Goal: Task Accomplishment & Management: Manage account settings

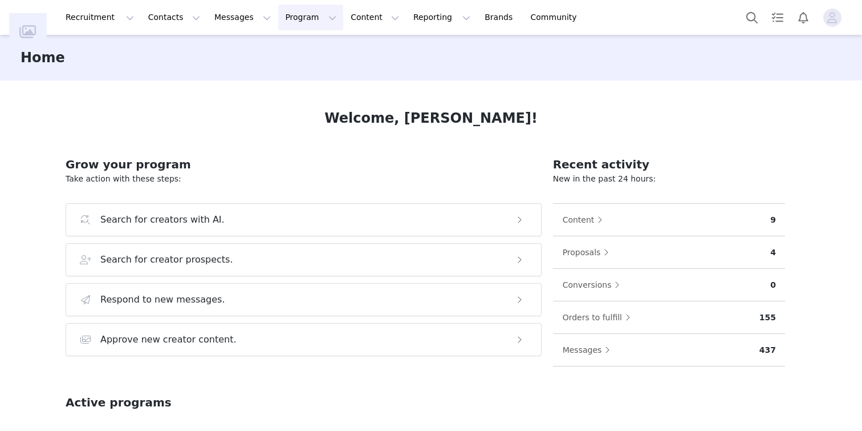
click at [278, 13] on button "Program Program" at bounding box center [310, 18] width 65 height 26
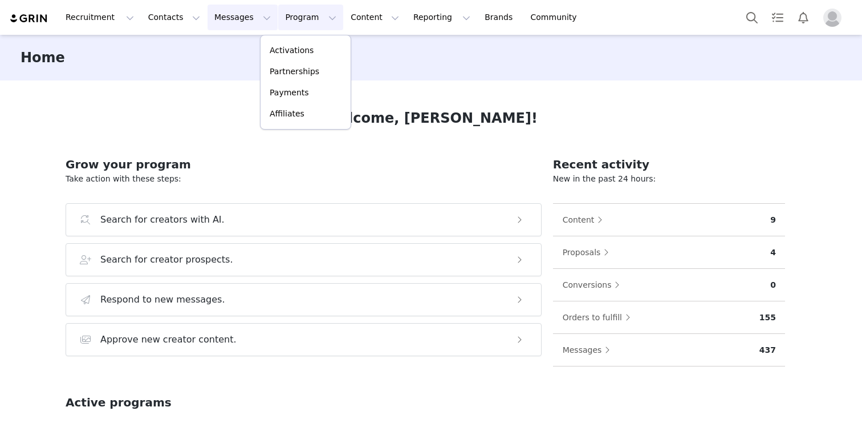
click at [225, 18] on button "Messages Messages" at bounding box center [243, 18] width 70 height 26
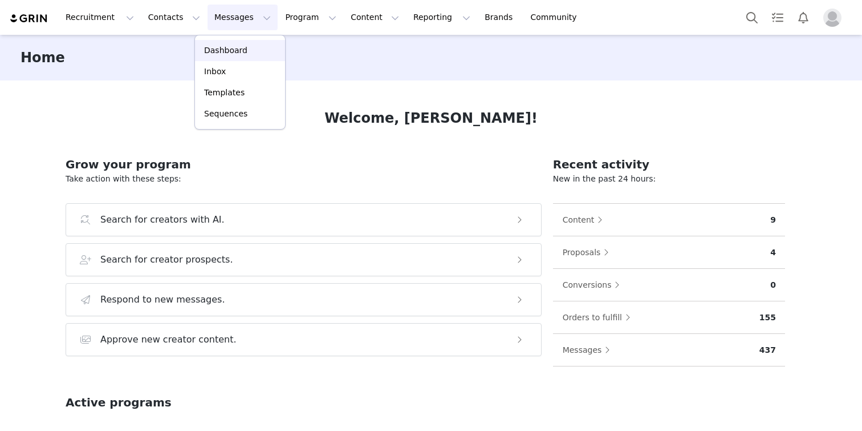
click at [234, 48] on p "Dashboard" at bounding box center [225, 50] width 43 height 12
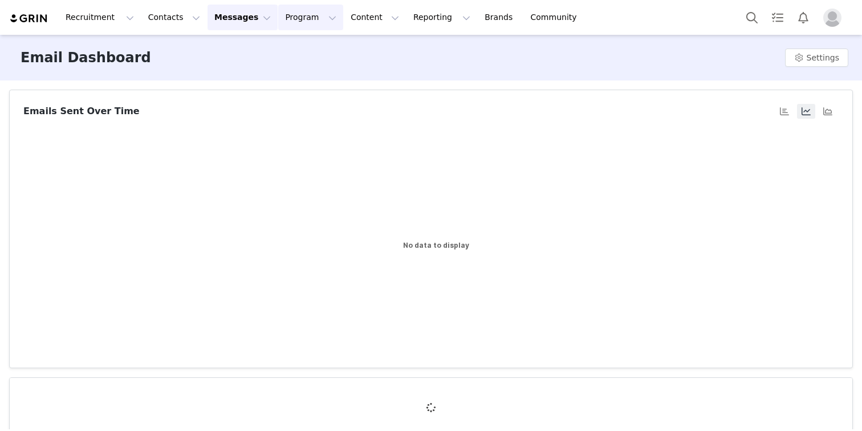
click at [293, 21] on button "Program Program" at bounding box center [310, 18] width 65 height 26
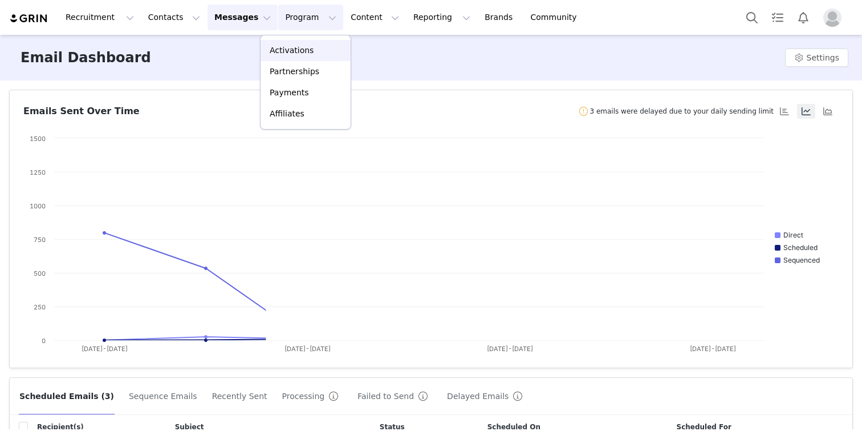
click at [320, 52] on div "Activations" at bounding box center [305, 50] width 76 height 12
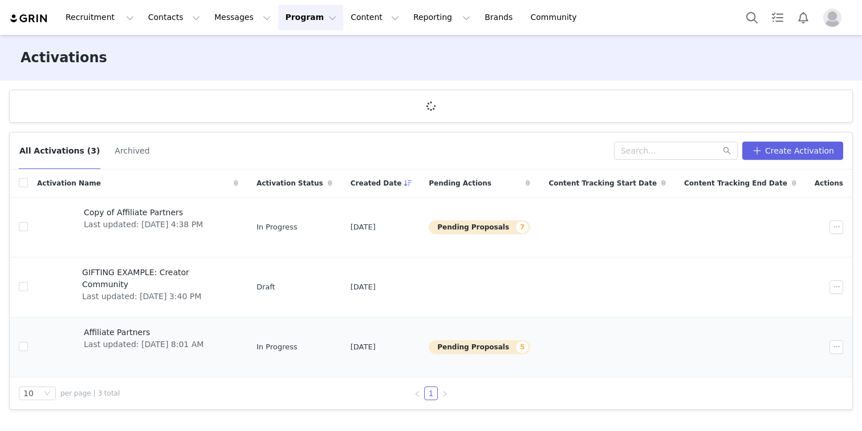
click at [148, 332] on span "Affiliate Partners" at bounding box center [144, 332] width 120 height 12
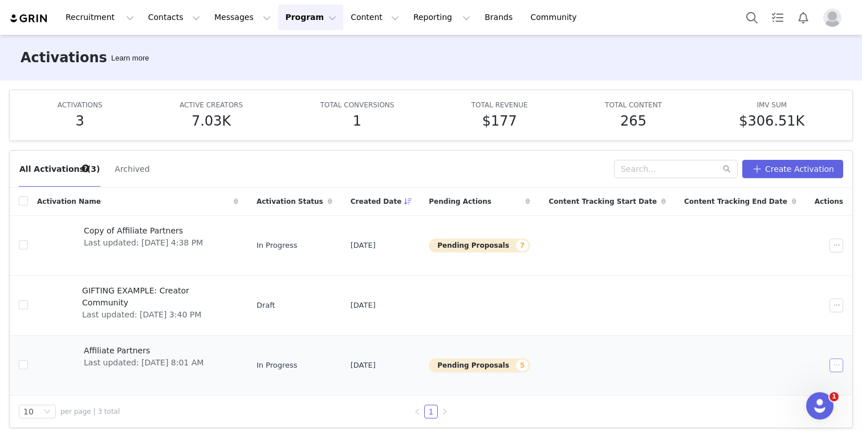
click at [830, 367] on button "button" at bounding box center [837, 365] width 14 height 14
click at [777, 244] on li "Edit" at bounding box center [784, 253] width 112 height 18
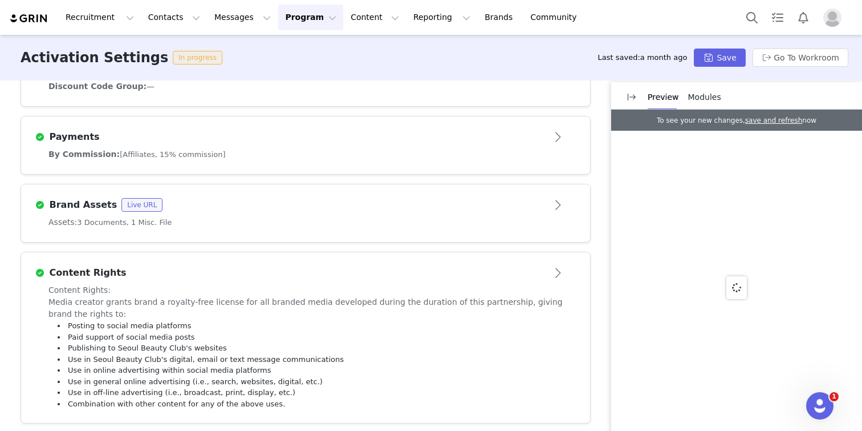
scroll to position [601, 0]
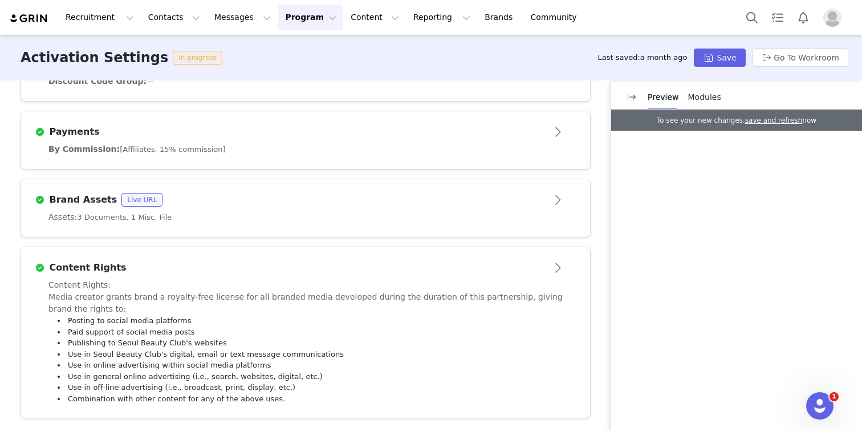
click at [171, 277] on article "Content Rights" at bounding box center [305, 263] width 569 height 32
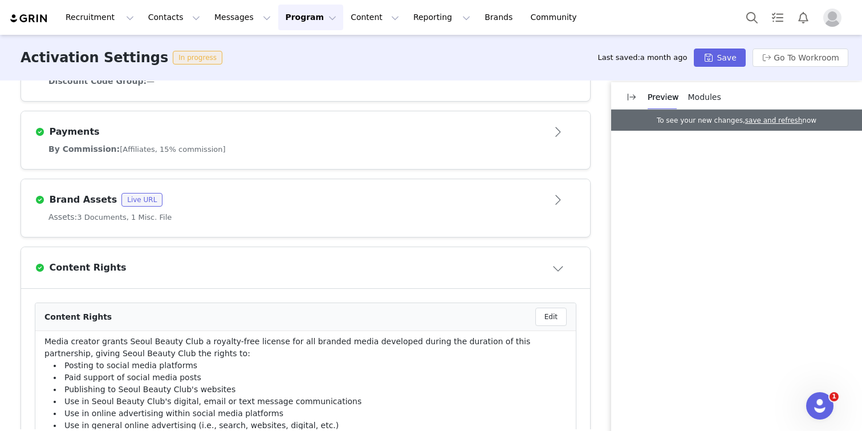
scroll to position [740, 0]
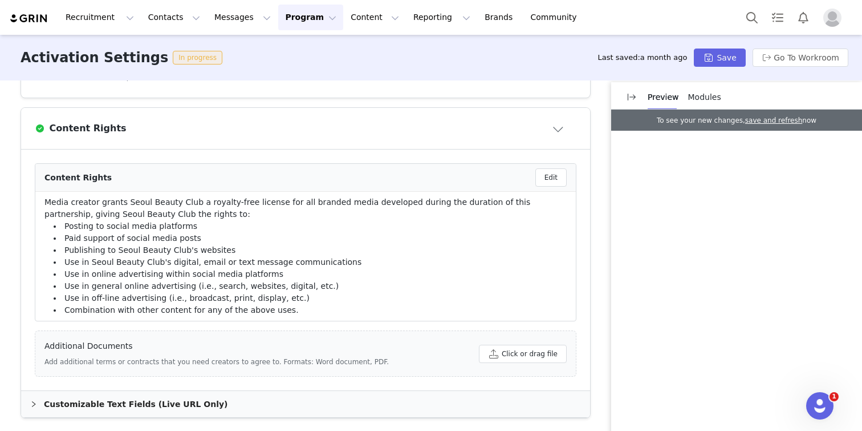
click at [276, 247] on li "Publishing to Seoul Beauty Club's websites" at bounding box center [305, 250] width 522 height 12
click at [274, 253] on li "Publishing to Seoul Beauty Club's websites" at bounding box center [305, 250] width 522 height 12
click at [535, 173] on button "Edit" at bounding box center [550, 177] width 31 height 18
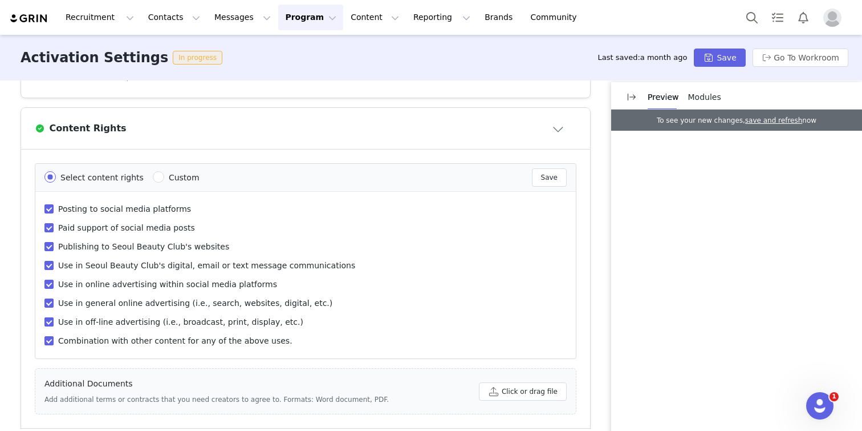
click at [240, 324] on span "Use in off-line advertising (i.e., broadcast, print, display, etc.)" at bounding box center [181, 321] width 254 height 9
click at [54, 324] on input "Use in off-line advertising (i.e., broadcast, print, display, etc.)" at bounding box center [48, 321] width 9 height 9
checkbox input "false"
click at [168, 206] on span "Posting to social media platforms" at bounding box center [125, 208] width 142 height 9
click at [54, 206] on input "Posting to social media platforms" at bounding box center [48, 208] width 9 height 9
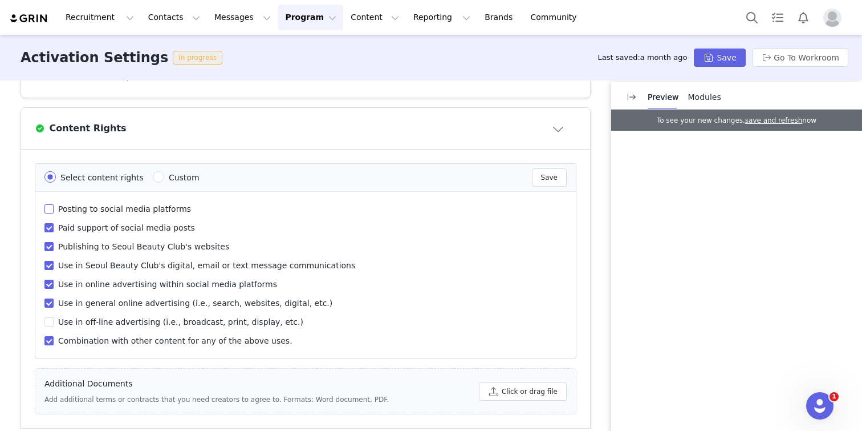
click at [169, 211] on span "Posting to social media platforms" at bounding box center [125, 208] width 142 height 9
click at [54, 211] on input "Posting to social media platforms" at bounding box center [48, 208] width 9 height 9
checkbox input "true"
click at [127, 322] on span "Use in off-line advertising (i.e., broadcast, print, display, etc.)" at bounding box center [181, 321] width 254 height 9
click at [54, 322] on input "Use in off-line advertising (i.e., broadcast, print, display, etc.)" at bounding box center [48, 321] width 9 height 9
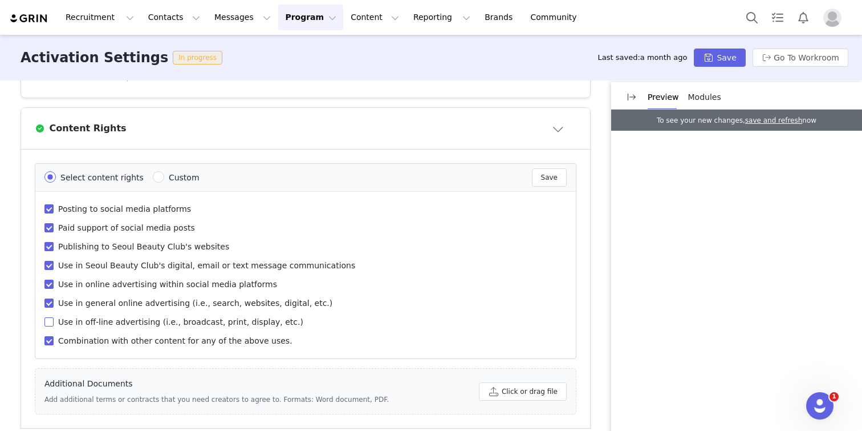
checkbox input "true"
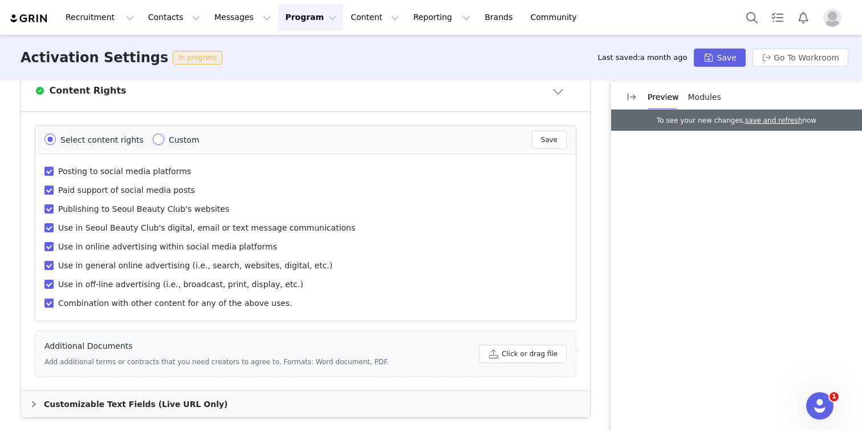
click at [153, 135] on input "Custom" at bounding box center [158, 138] width 11 height 11
radio input "true"
radio input "false"
radio input "true"
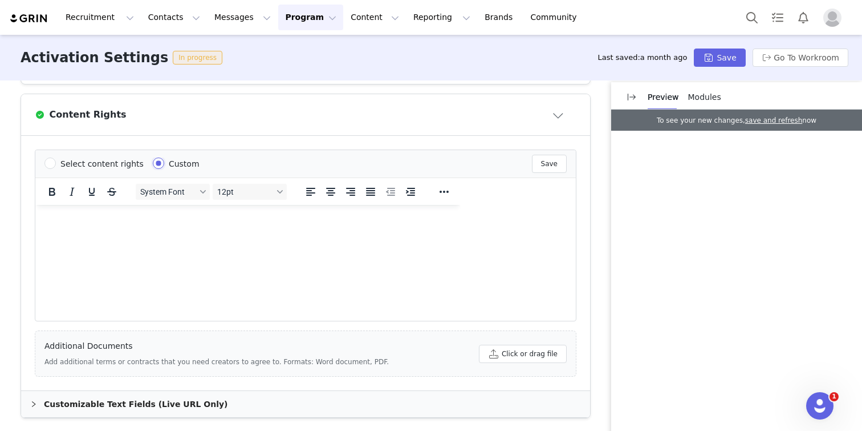
scroll to position [0, 0]
click at [56, 163] on span "Select content rights" at bounding box center [102, 163] width 92 height 9
click at [54, 163] on input "Select content rights" at bounding box center [49, 162] width 11 height 11
radio input "true"
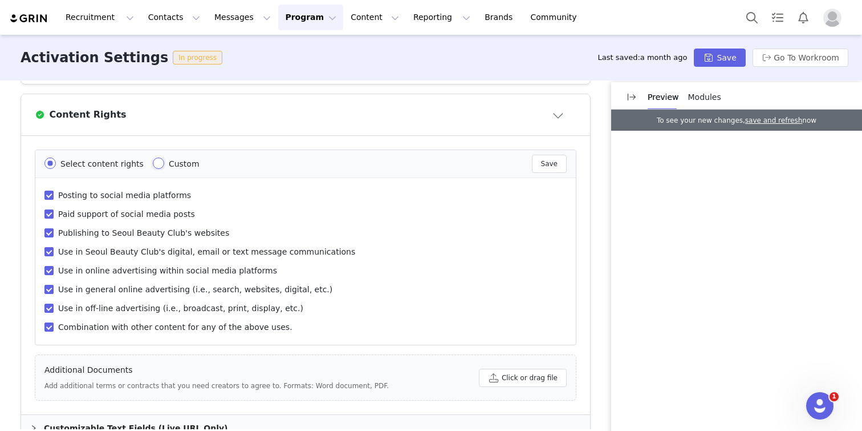
click at [153, 167] on input "Custom" at bounding box center [158, 162] width 11 height 11
radio input "true"
radio input "false"
radio input "true"
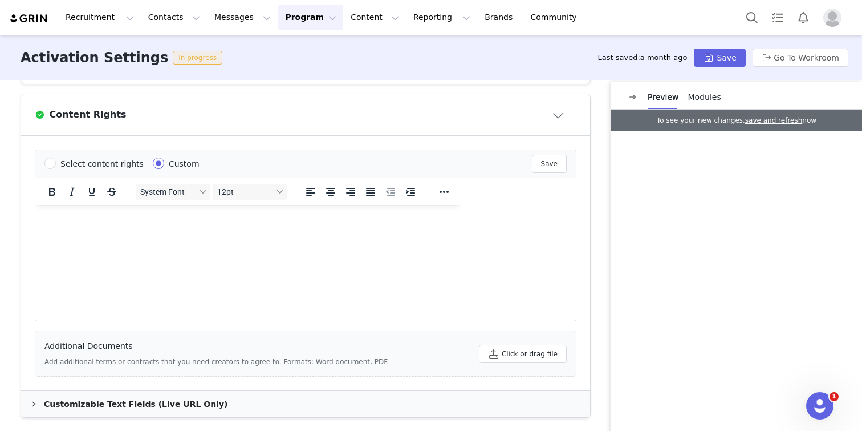
click at [429, 232] on html at bounding box center [247, 220] width 425 height 31
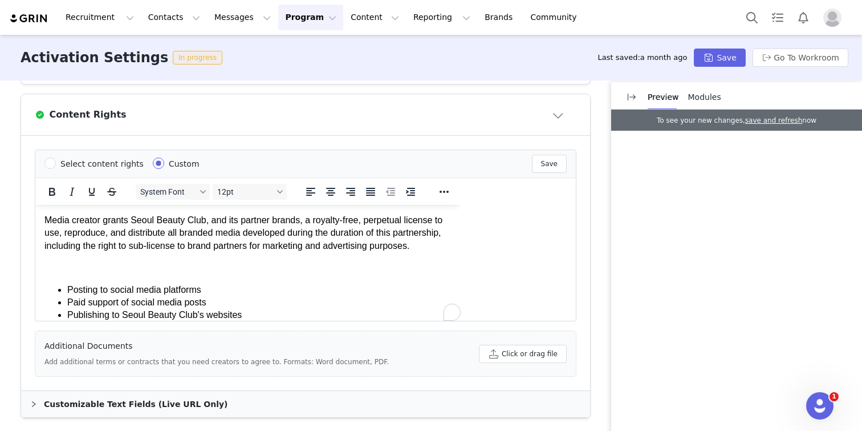
click at [249, 273] on body "Media creator grants Seoul Beauty Club, and its partner brands, a royalty-free,…" at bounding box center [247, 300] width 407 height 172
click at [251, 274] on p "To enrich screen reader interactions, please activate Accessibility in Grammarl…" at bounding box center [247, 267] width 407 height 13
click at [256, 274] on p "To enrich screen reader interactions, please activate Accessibility in Grammarl…" at bounding box center [247, 267] width 407 height 13
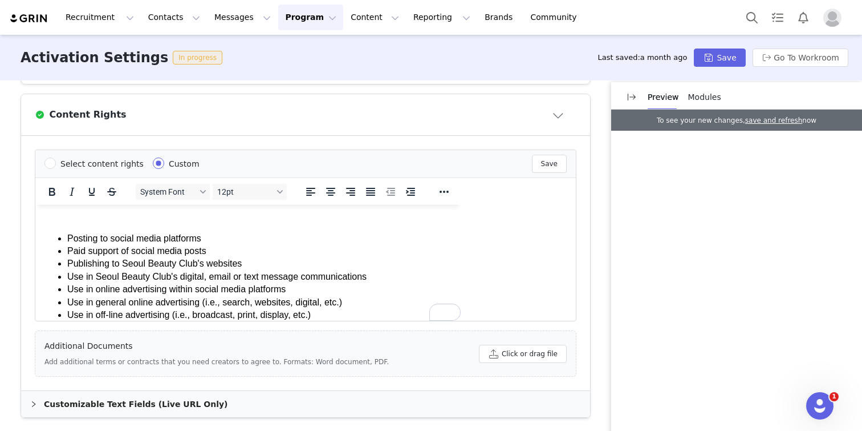
scroll to position [52, 0]
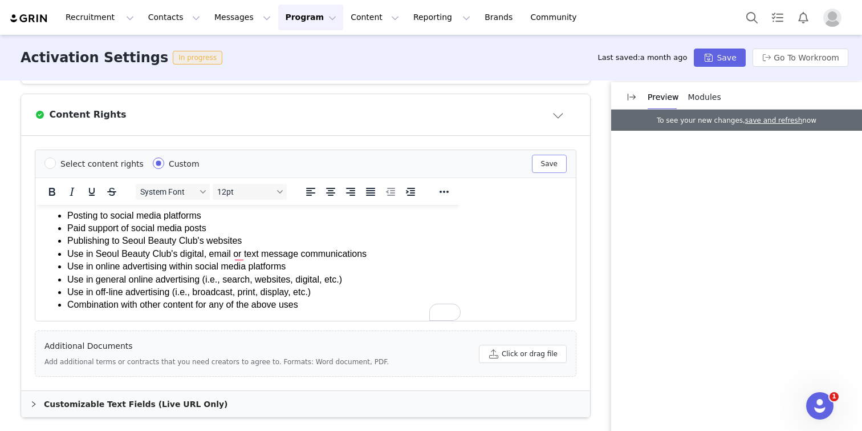
click at [542, 163] on button "Save" at bounding box center [549, 164] width 35 height 18
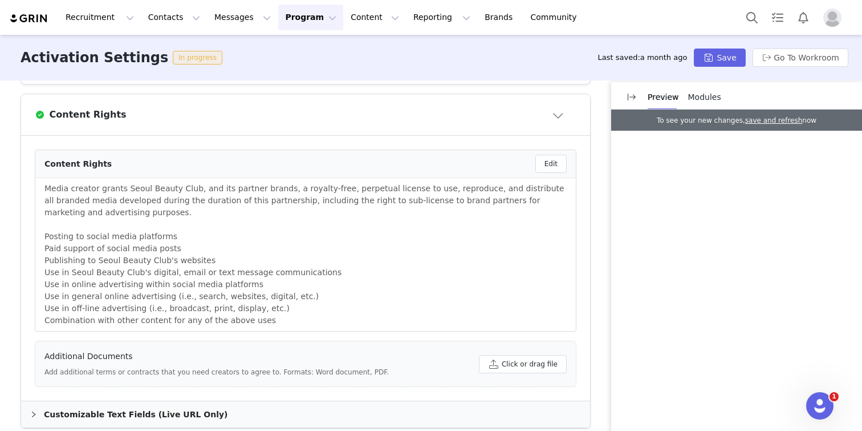
click at [331, 227] on p at bounding box center [305, 224] width 522 height 12
click at [333, 204] on p "Media creator grants Seoul Beauty Club, and its partner brands, a royalty-free,…" at bounding box center [305, 200] width 522 height 36
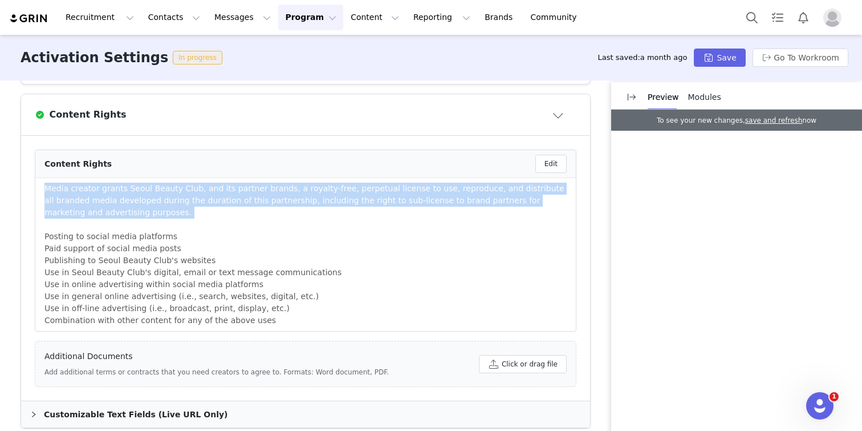
click at [333, 204] on p "Media creator grants Seoul Beauty Club, and its partner brands, a royalty-free,…" at bounding box center [305, 200] width 522 height 36
click at [542, 169] on button "Edit" at bounding box center [550, 164] width 31 height 18
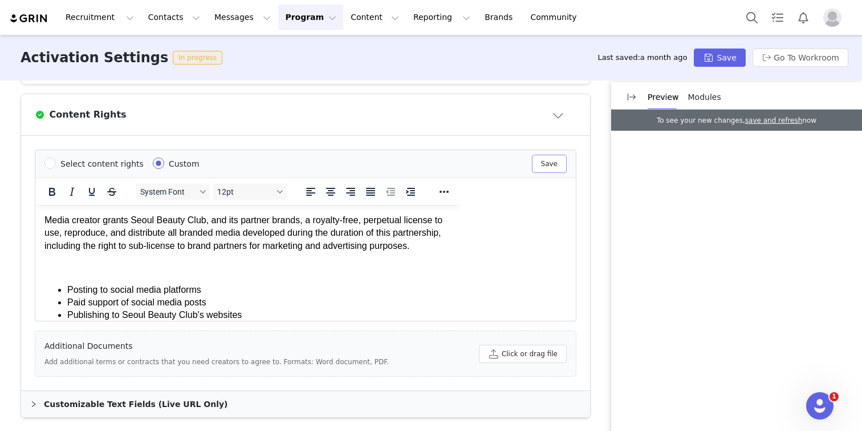
scroll to position [0, 0]
click at [96, 274] on p "Rich Text Area. Press ALT-0 for help." at bounding box center [247, 267] width 407 height 13
click at [67, 296] on li "Posting to social media platforms" at bounding box center [259, 289] width 384 height 13
click at [117, 252] on p "Media creator grants Seoul Beauty Club, and its partner brands, a royalty-free,…" at bounding box center [247, 233] width 407 height 38
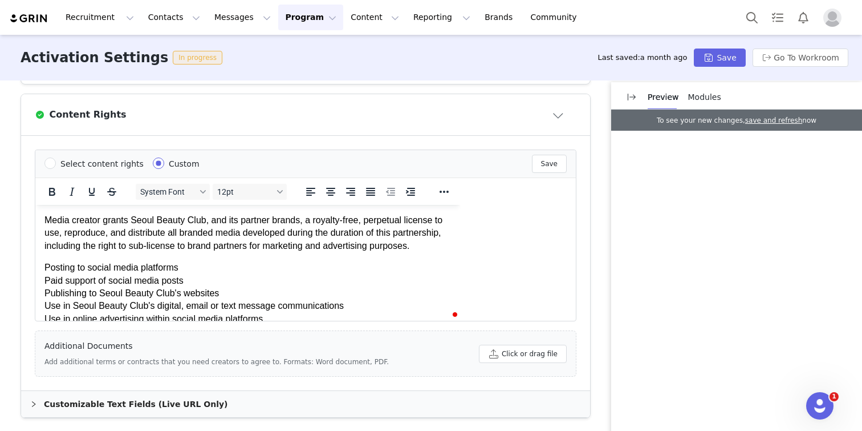
click at [39, 282] on html "Media creator grants Seoul Beauty Club, and its partner brands, a royalty-free,…" at bounding box center [247, 289] width 425 height 168
click at [47, 278] on p "Posting to social media platforms Paid support of social media posts Publishing…" at bounding box center [247, 312] width 407 height 102
click at [46, 278] on p "Posting to social media platforms Paid support of social media posts Publishing…" at bounding box center [247, 312] width 407 height 102
click at [404, 189] on icon "Increase indent" at bounding box center [411, 192] width 14 height 14
click at [443, 189] on icon "Reveal or hide additional toolbar items" at bounding box center [444, 192] width 14 height 14
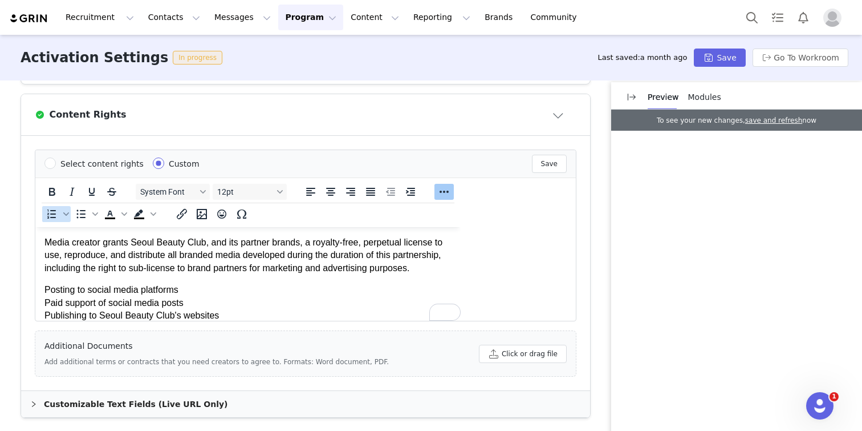
click at [48, 210] on icon "Numbered list" at bounding box center [52, 214] width 14 height 14
click at [106, 318] on li "Posting to social media platforms Paid support of social media posts Publishing…" at bounding box center [259, 334] width 384 height 102
click at [69, 303] on li "Posting to social media platforms Paid support of social media posts Publishing…" at bounding box center [259, 334] width 384 height 102
click at [68, 310] on li "Posting to social media platforms Paid support of social media posts Publishing…" at bounding box center [259, 334] width 384 height 102
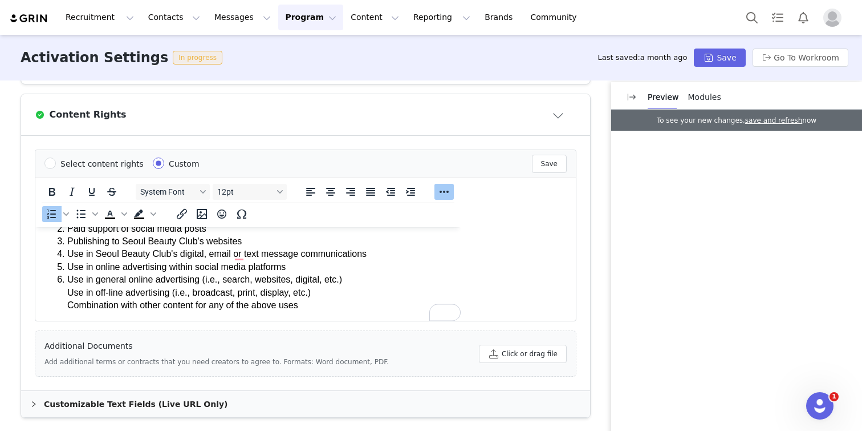
click at [65, 293] on ol "Posting to social media platforms Paid support of social media posts Publishing…" at bounding box center [247, 260] width 407 height 102
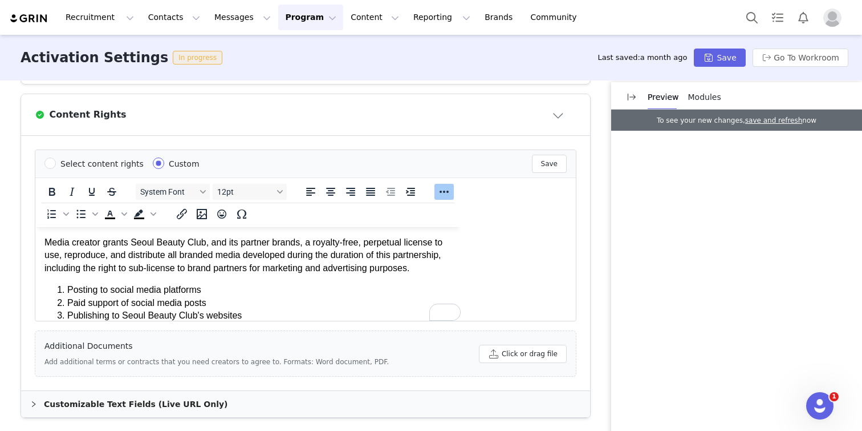
click at [47, 239] on p "Media creator grants Seoul Beauty Club, and its partner brands, a royalty-free,…" at bounding box center [247, 255] width 407 height 38
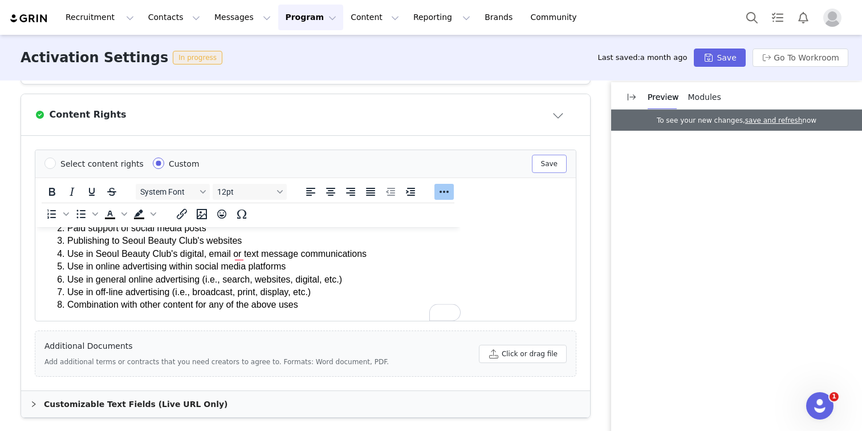
click at [540, 161] on button "Save" at bounding box center [549, 164] width 35 height 18
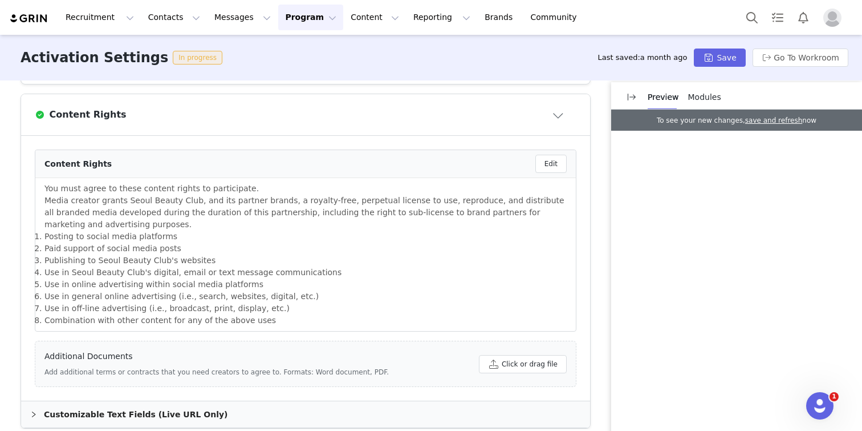
click at [168, 223] on p "Media creator grants Seoul Beauty Club, and its partner brands, a royalty-free,…" at bounding box center [305, 212] width 522 height 36
click at [186, 204] on p "Media creator grants Seoul Beauty Club, and its partner brands, a royalty-free,…" at bounding box center [305, 212] width 522 height 36
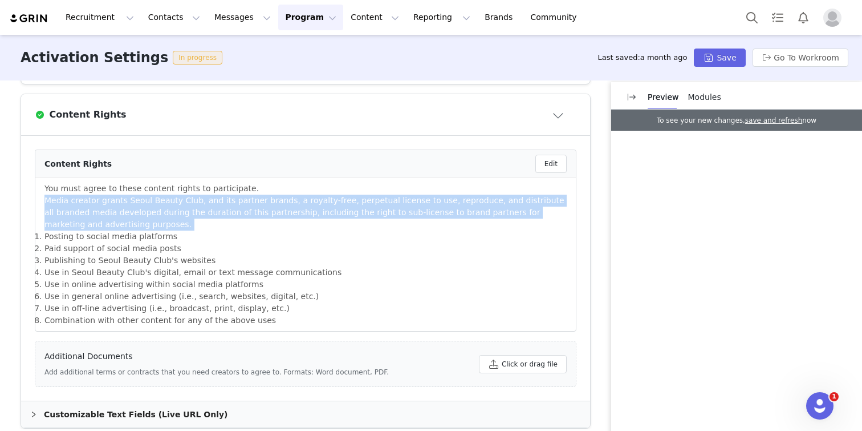
click at [186, 204] on p "Media creator grants Seoul Beauty Club, and its partner brands, a royalty-free,…" at bounding box center [305, 212] width 522 height 36
click at [207, 206] on p "Media creator grants Seoul Beauty Club, and its partner brands, a royalty-free,…" at bounding box center [305, 212] width 522 height 36
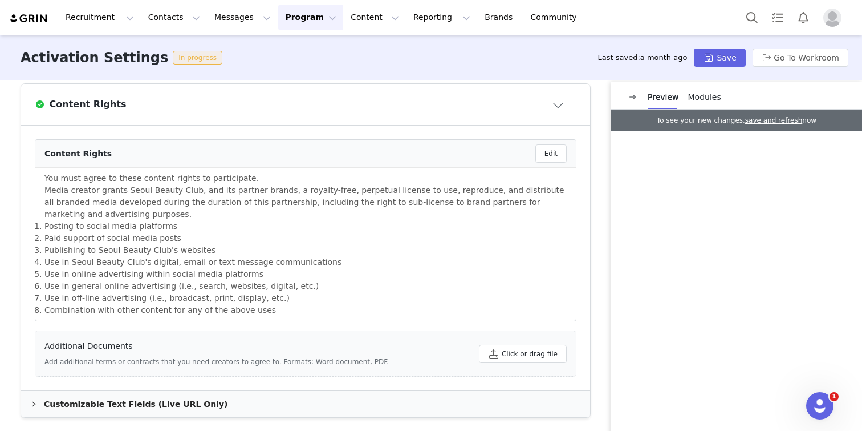
click at [228, 340] on h4 "Additional Documents" at bounding box center [216, 346] width 344 height 12
click at [551, 114] on article "Content Rights" at bounding box center [305, 104] width 569 height 41
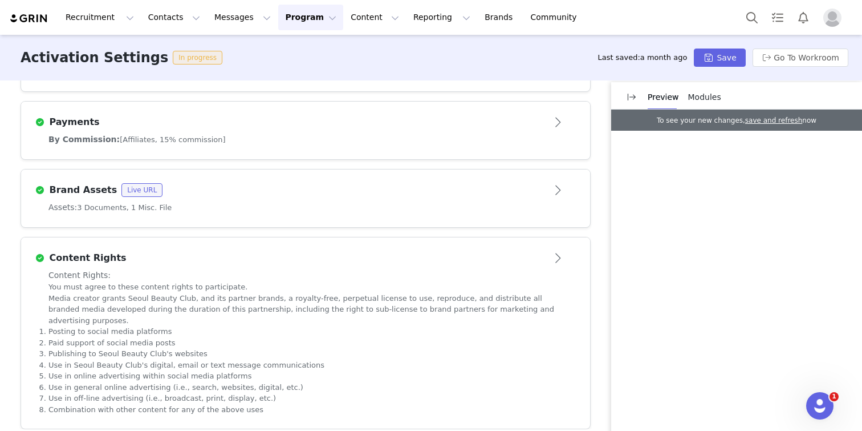
click at [324, 298] on p "Media creator grants Seoul Beauty Club, and its partner brands, a royalty-free,…" at bounding box center [305, 310] width 514 height 34
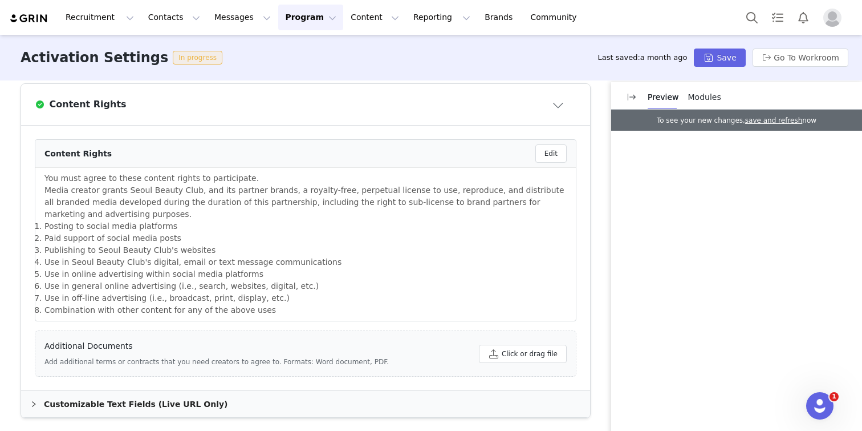
click at [350, 236] on li "Paid support of social media posts" at bounding box center [305, 238] width 522 height 12
click at [731, 54] on button "Save" at bounding box center [719, 57] width 51 height 18
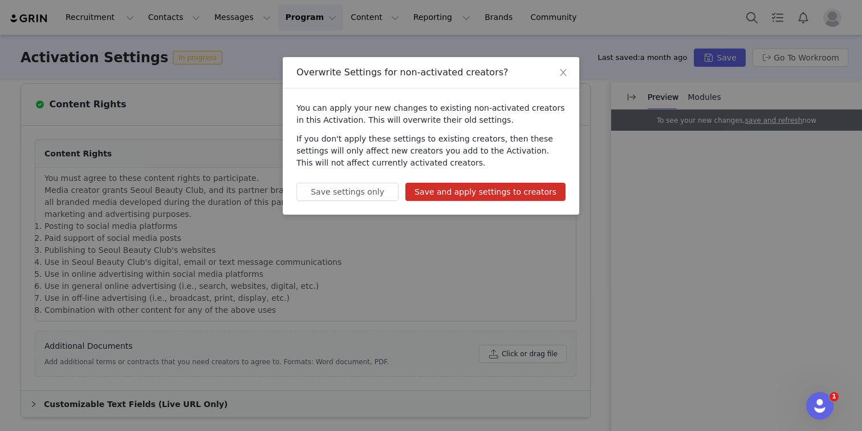
click at [439, 188] on button "Save and apply settings to creators" at bounding box center [485, 191] width 160 height 18
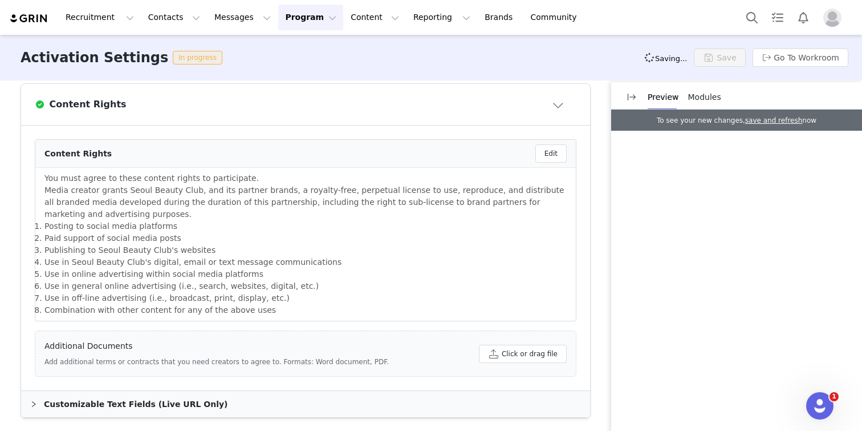
click at [237, 250] on li "Publishing to Seoul Beauty Club's websites" at bounding box center [305, 250] width 522 height 12
click at [160, 398] on div "Customizable Text Fields (Live URL Only)" at bounding box center [305, 404] width 569 height 26
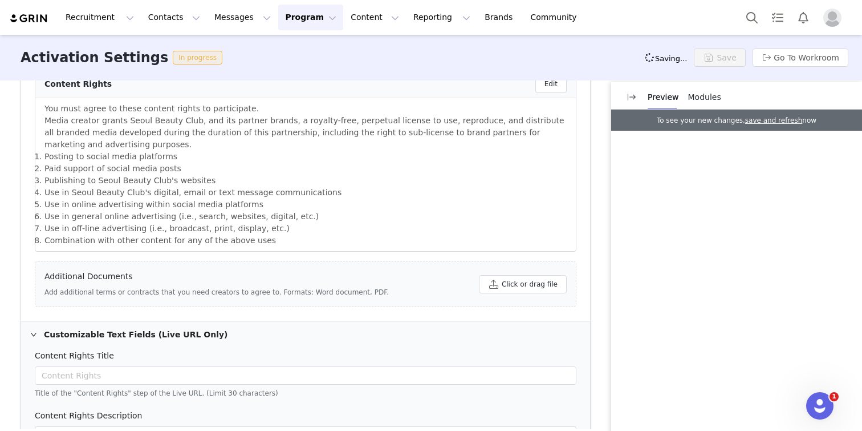
scroll to position [895, 0]
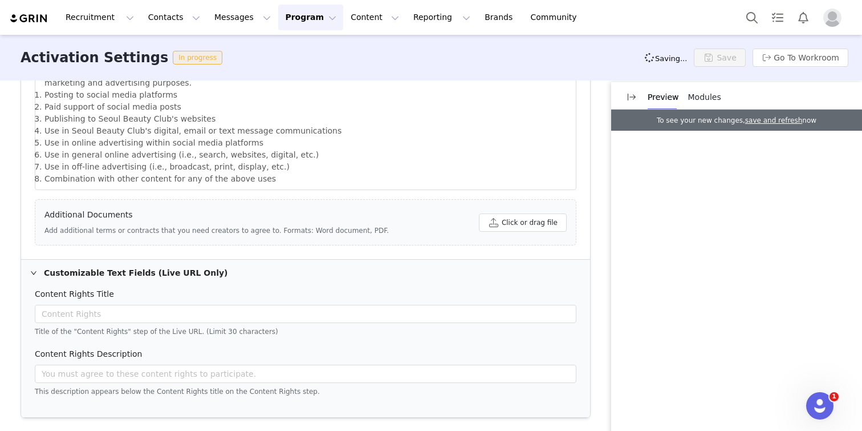
click at [169, 352] on div "Content Rights Description" at bounding box center [306, 356] width 542 height 17
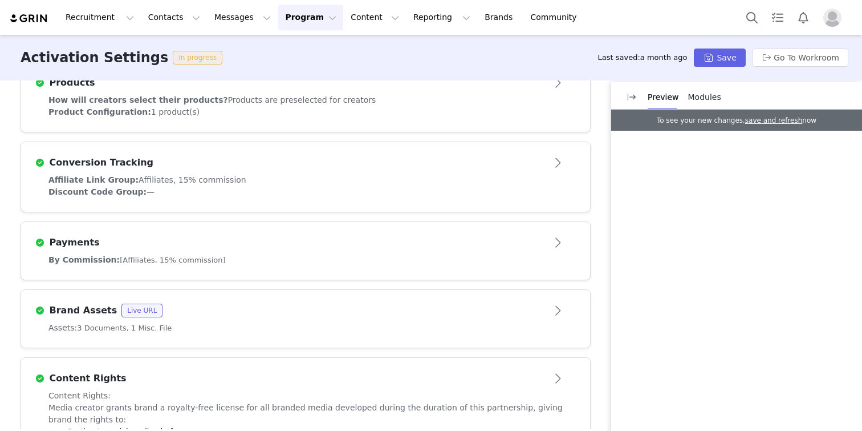
scroll to position [601, 0]
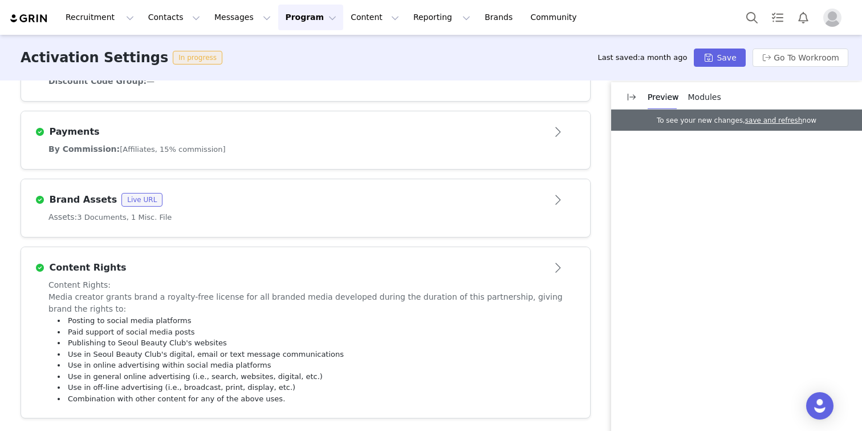
click at [214, 281] on div "Content Rights: Media creator grants brand a royalty-free license for all brand…" at bounding box center [305, 341] width 514 height 125
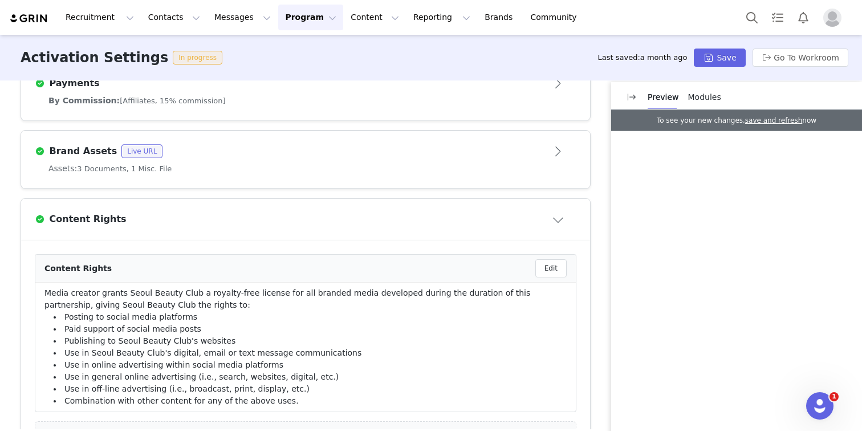
scroll to position [738, 0]
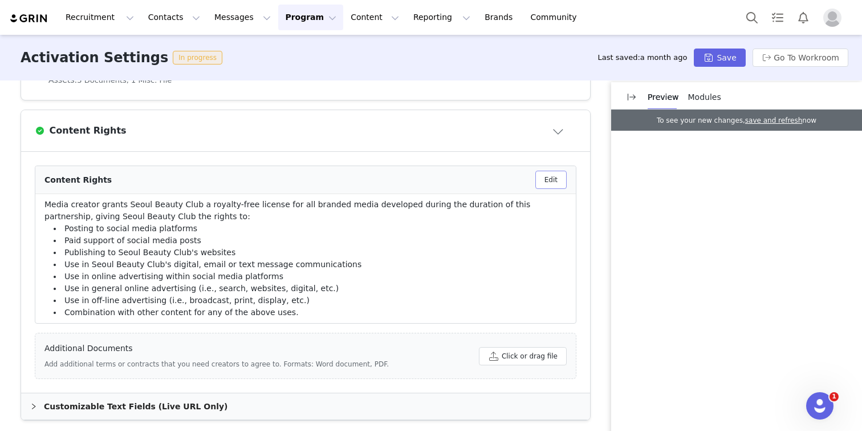
click at [551, 174] on button "Edit" at bounding box center [550, 180] width 31 height 18
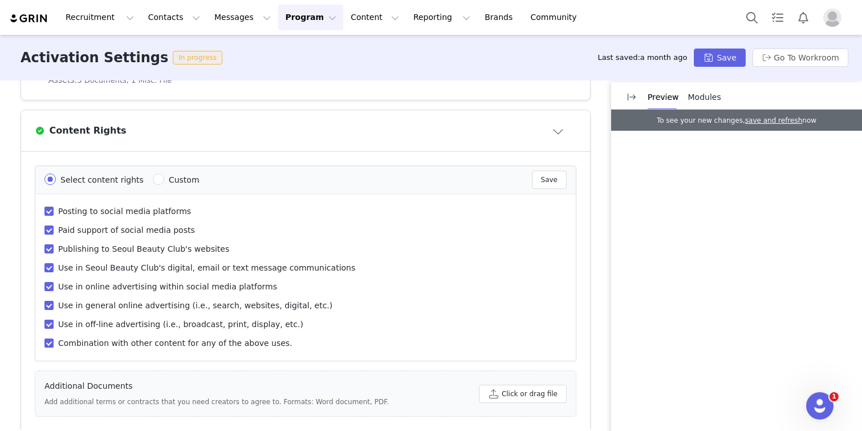
click at [169, 177] on span "Custom" at bounding box center [184, 179] width 31 height 9
click at [163, 177] on input "Custom" at bounding box center [158, 178] width 11 height 11
radio input "true"
radio input "false"
radio input "true"
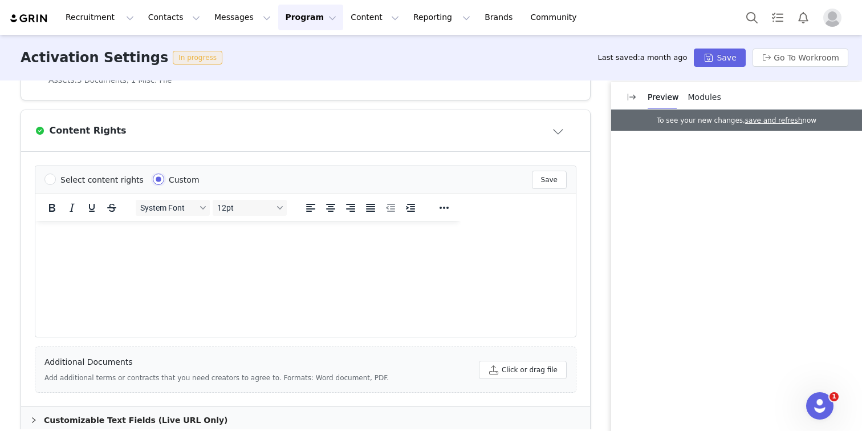
scroll to position [0, 0]
click at [227, 251] on html at bounding box center [247, 236] width 425 height 31
paste body "To enrich screen reader interactions, please activate Accessibility in Grammarl…"
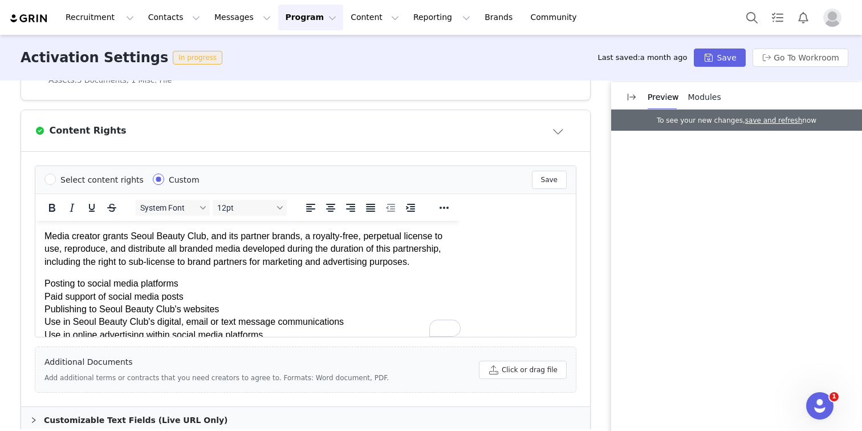
click at [62, 234] on p "Media creator grants Seoul Beauty Club, and its partner brands, a royalty-free,…" at bounding box center [247, 249] width 407 height 38
click at [48, 237] on p "Media creator grants Seoul Beauty Club, and its partner brands, a royalty-free,…" at bounding box center [247, 249] width 407 height 38
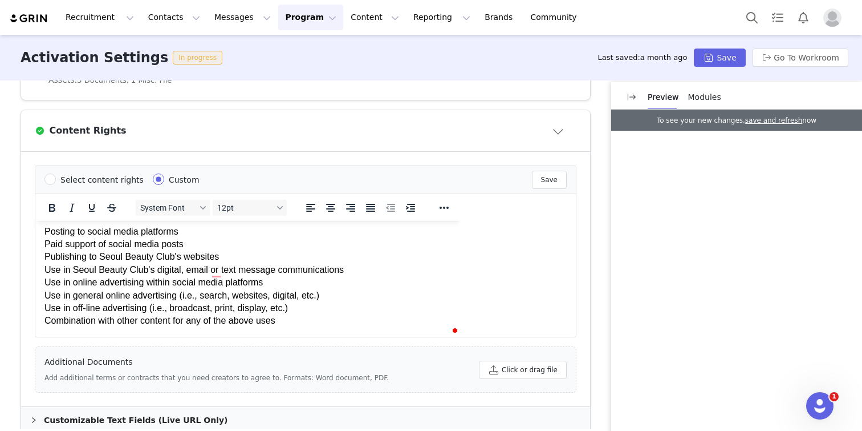
scroll to position [87, 0]
click at [35, 233] on iframe at bounding box center [247, 279] width 425 height 116
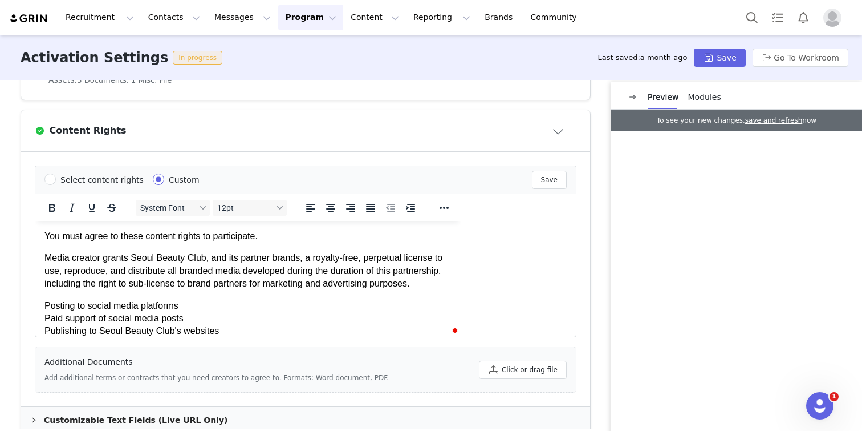
click at [40, 233] on html "You must agree to these content rights to participate. Media creator grants Seo…" at bounding box center [247, 316] width 425 height 190
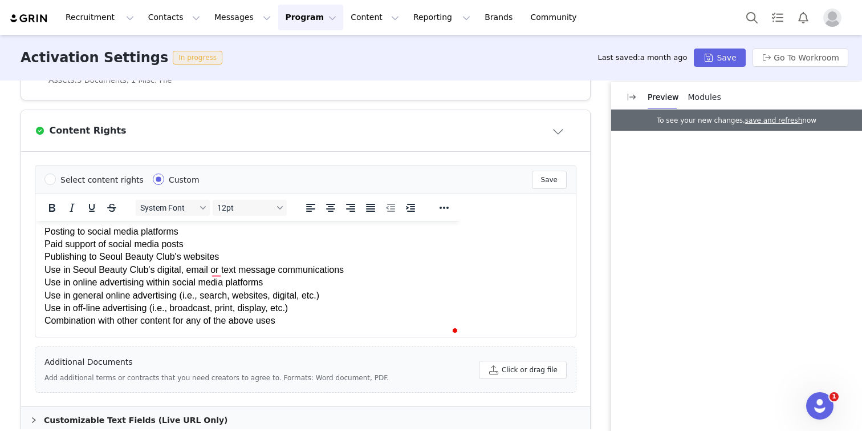
drag, startPoint x: 46, startPoint y: 241, endPoint x: 44, endPoint y: 235, distance: 6.5
click at [45, 238] on p "Posting to social media platforms Paid support of social media posts Publishing…" at bounding box center [247, 276] width 407 height 102
click at [41, 226] on html "You must agree to these content rights to participate. Media creator grants Seo…" at bounding box center [247, 242] width 425 height 190
click at [435, 207] on button "Reveal or hide additional toolbar items" at bounding box center [444, 208] width 19 height 16
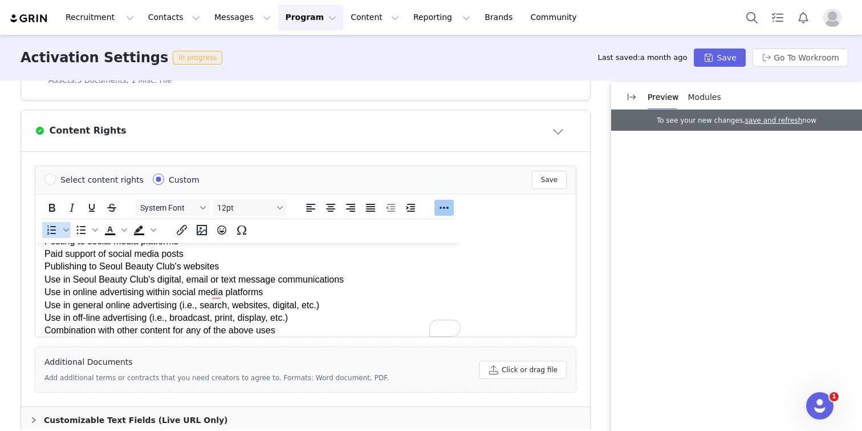
click at [47, 229] on icon "Numbered list" at bounding box center [51, 229] width 9 height 9
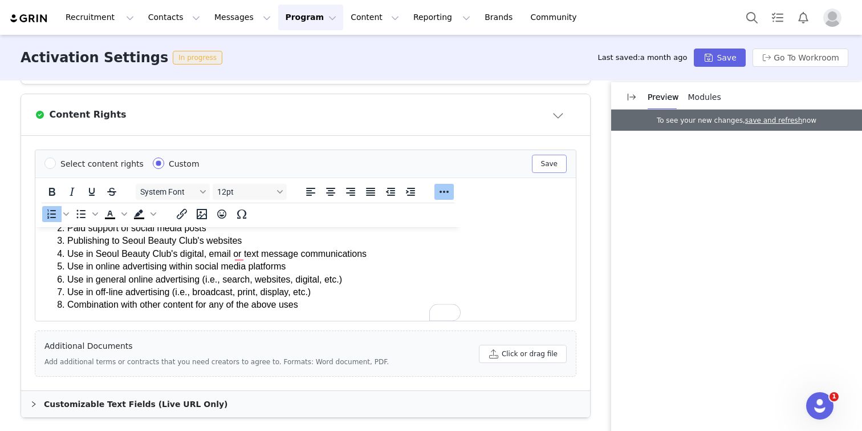
click at [554, 162] on button "Save" at bounding box center [549, 164] width 35 height 18
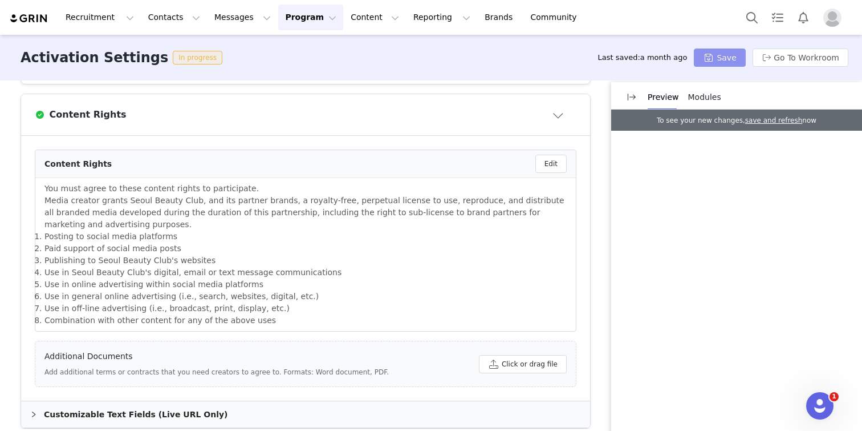
click at [725, 55] on button "Save" at bounding box center [719, 57] width 51 height 18
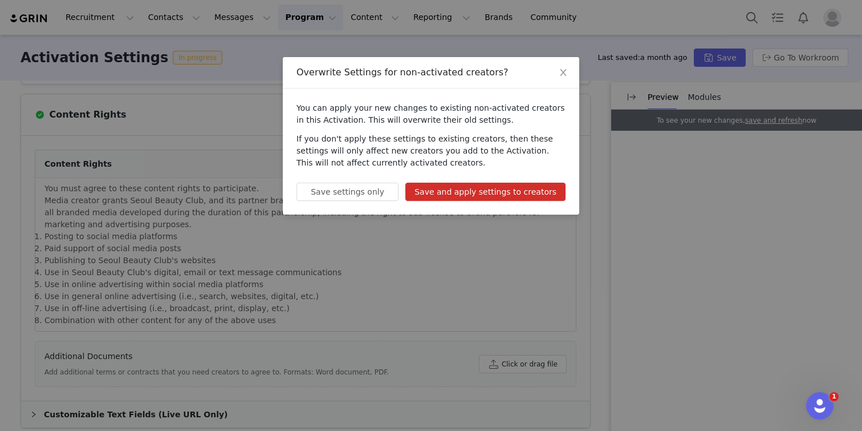
click at [507, 194] on button "Save and apply settings to creators" at bounding box center [485, 191] width 160 height 18
